Goal: Task Accomplishment & Management: Complete application form

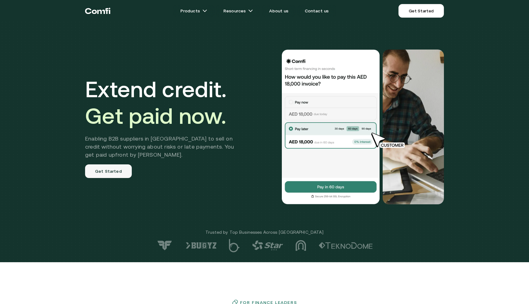
click at [114, 167] on link "Get Started" at bounding box center [108, 171] width 47 height 14
